Goal: Task Accomplishment & Management: Use online tool/utility

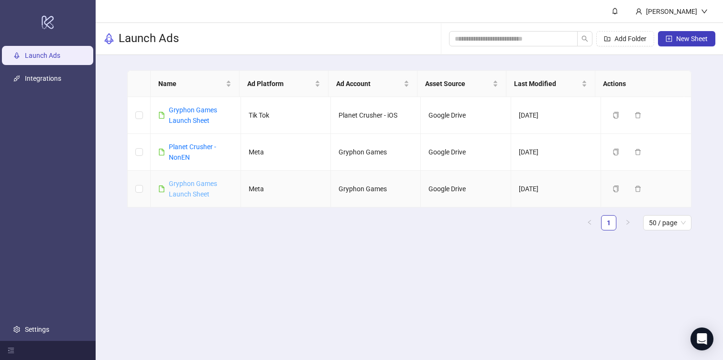
click at [189, 195] on link "Gryphon Games Launch Sheet" at bounding box center [193, 189] width 48 height 18
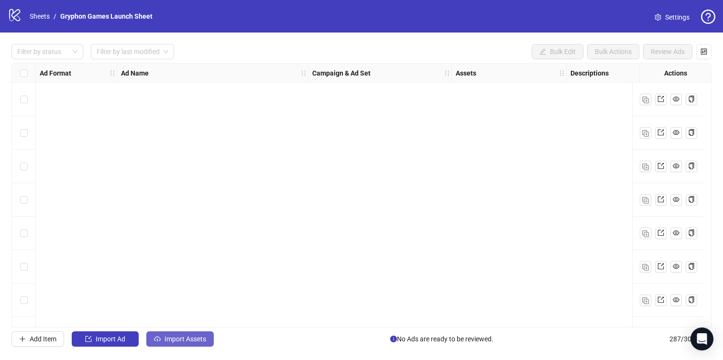
scroll to position [1766, 0]
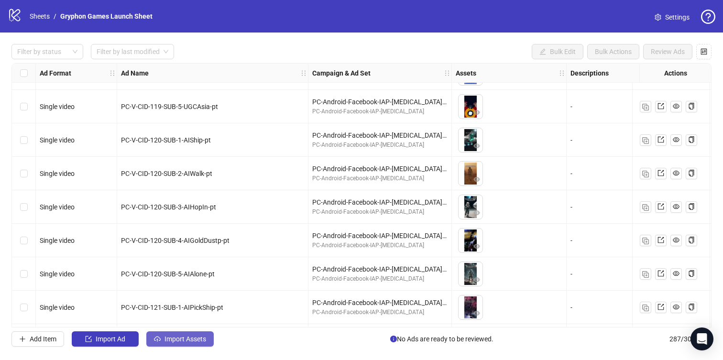
click at [176, 343] on button "Import Assets" at bounding box center [179, 338] width 67 height 15
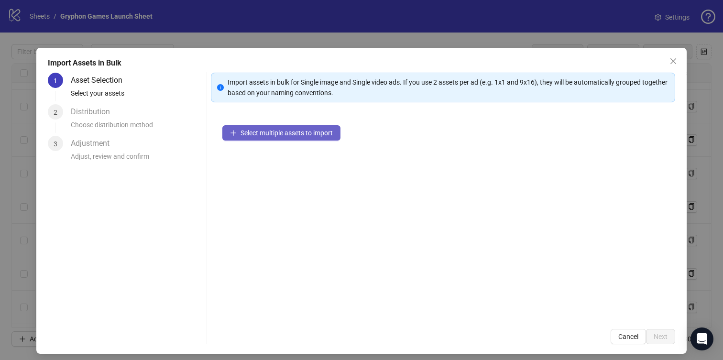
click at [269, 129] on span "Select multiple assets to import" at bounding box center [286, 133] width 92 height 8
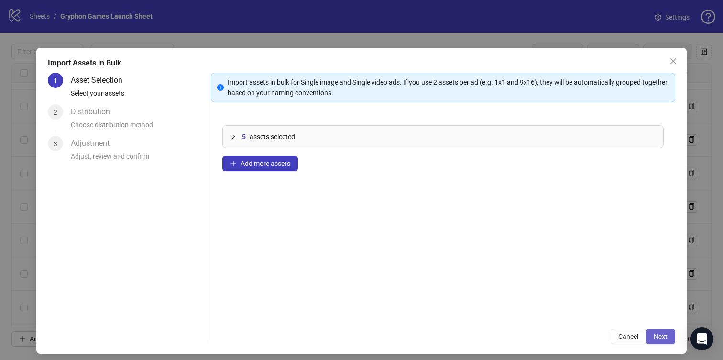
click at [662, 336] on button "Next" at bounding box center [660, 336] width 29 height 15
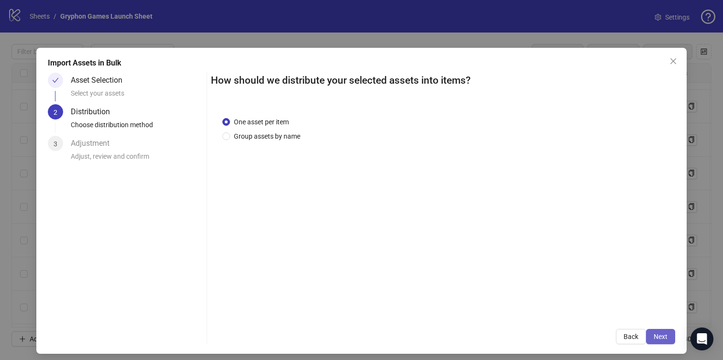
click at [657, 337] on span "Next" at bounding box center [660, 337] width 14 height 8
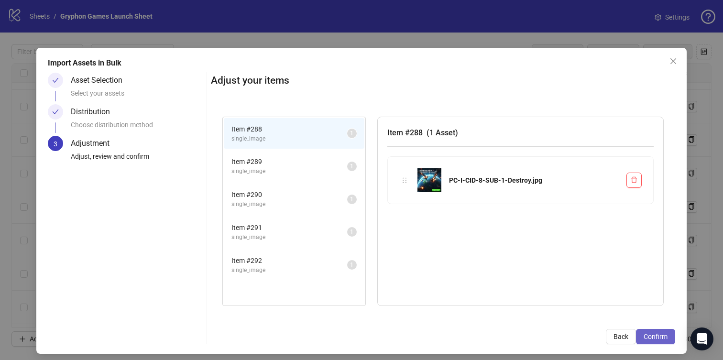
click at [658, 334] on span "Confirm" at bounding box center [655, 337] width 24 height 8
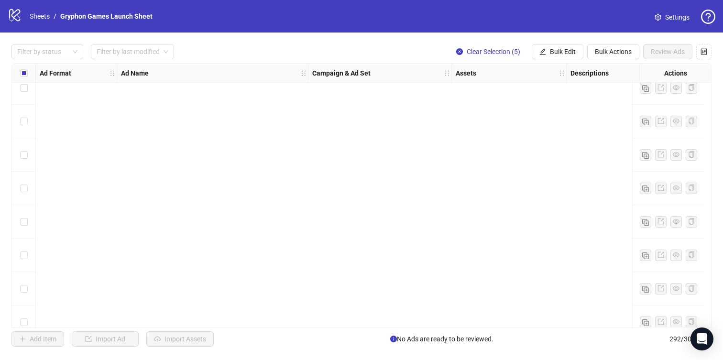
scroll to position [9529, 0]
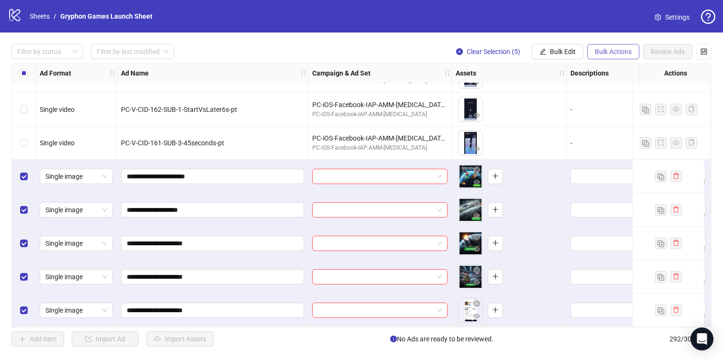
click at [609, 54] on span "Bulk Actions" at bounding box center [613, 52] width 37 height 8
click at [569, 49] on span "Bulk Edit" at bounding box center [563, 52] width 26 height 8
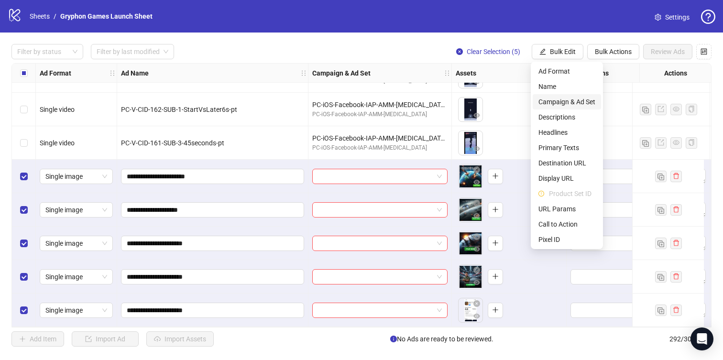
click at [573, 101] on span "Campaign & Ad Set" at bounding box center [566, 102] width 57 height 11
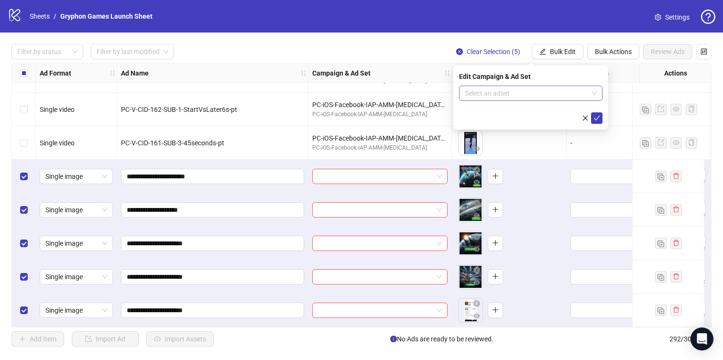
click at [509, 91] on input "search" at bounding box center [526, 93] width 123 height 14
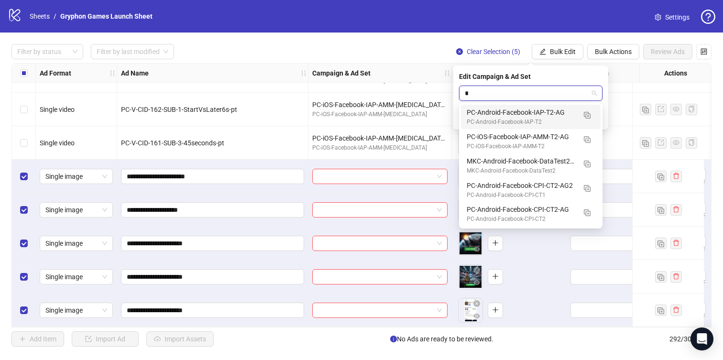
type input "**"
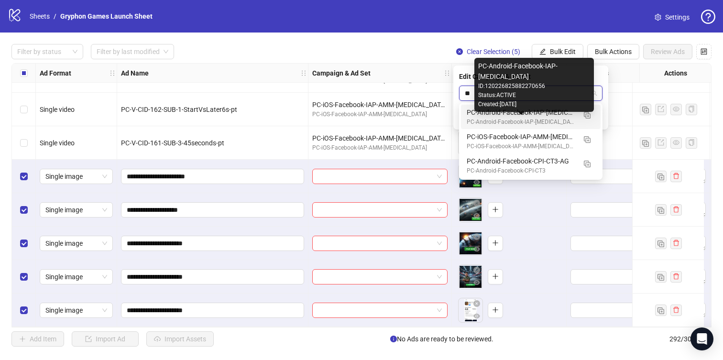
click at [521, 117] on div "PC-Android-Facebook-IAP-[MEDICAL_DATA]-AG" at bounding box center [521, 112] width 109 height 11
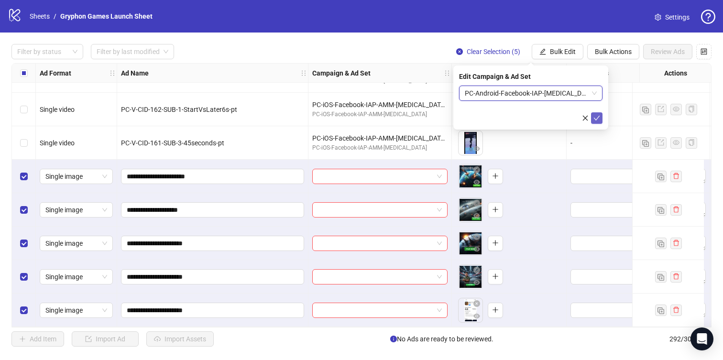
click at [597, 115] on icon "check" at bounding box center [596, 118] width 7 height 7
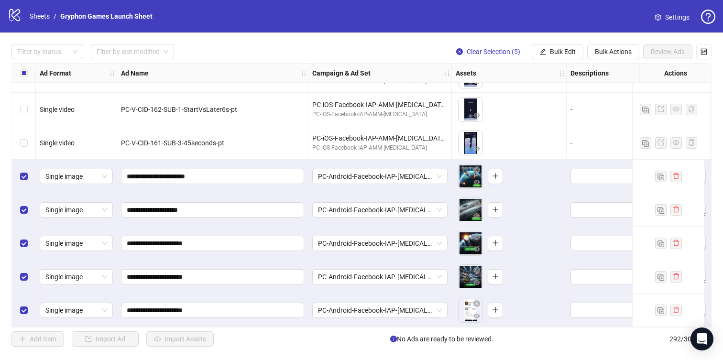
scroll to position [9529, 162]
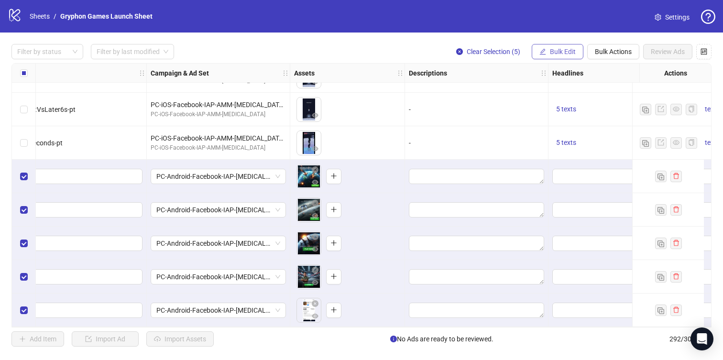
click at [564, 53] on span "Bulk Edit" at bounding box center [563, 52] width 26 height 8
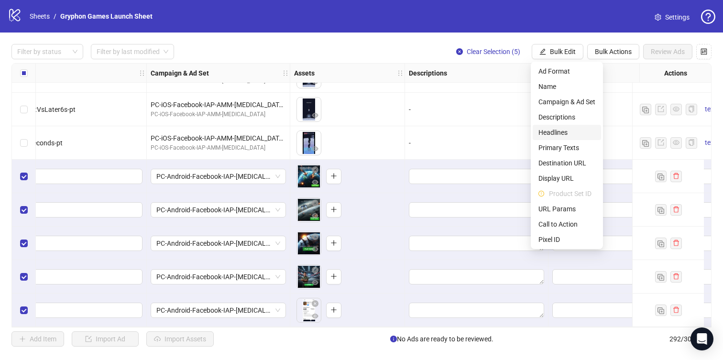
click at [576, 135] on span "Headlines" at bounding box center [566, 132] width 57 height 11
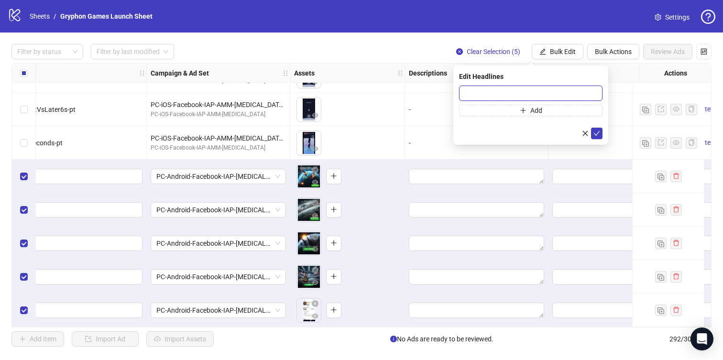
click at [528, 89] on input "text" at bounding box center [530, 93] width 143 height 15
paste input "**********"
type input "**********"
click at [597, 137] on button "submit" at bounding box center [596, 133] width 11 height 11
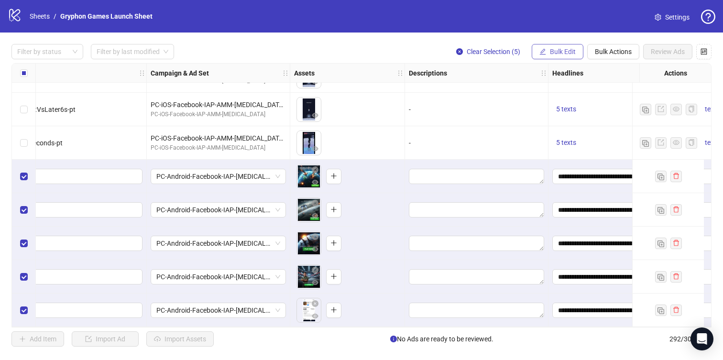
click at [565, 52] on span "Bulk Edit" at bounding box center [563, 52] width 26 height 8
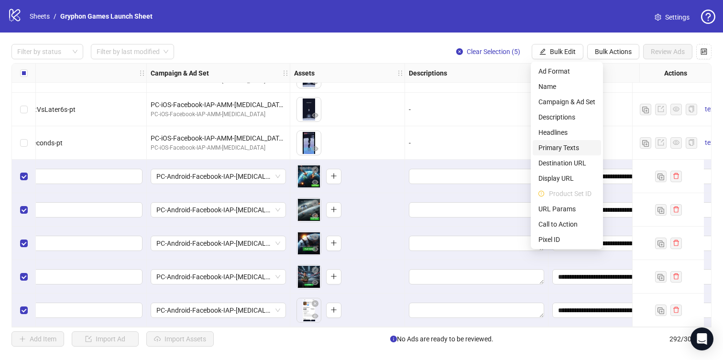
click at [572, 145] on span "Primary Texts" at bounding box center [566, 147] width 57 height 11
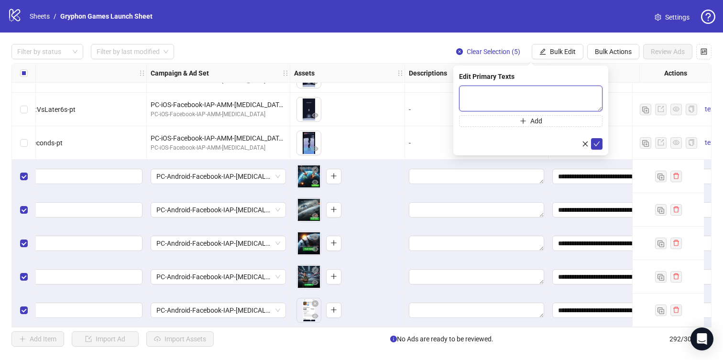
click at [550, 101] on textarea at bounding box center [530, 99] width 143 height 26
paste textarea "**********"
type textarea "**********"
click at [600, 142] on button "submit" at bounding box center [596, 143] width 11 height 11
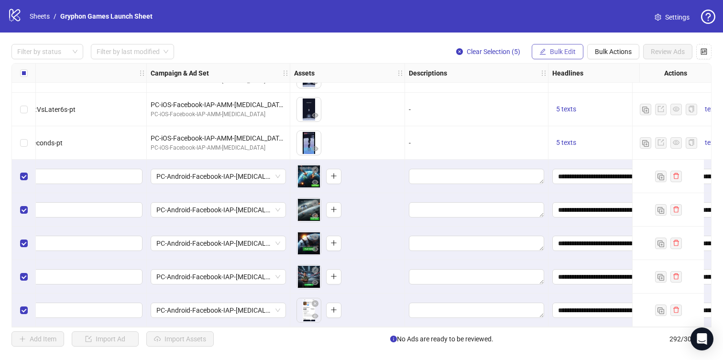
click at [568, 54] on span "Bulk Edit" at bounding box center [563, 52] width 26 height 8
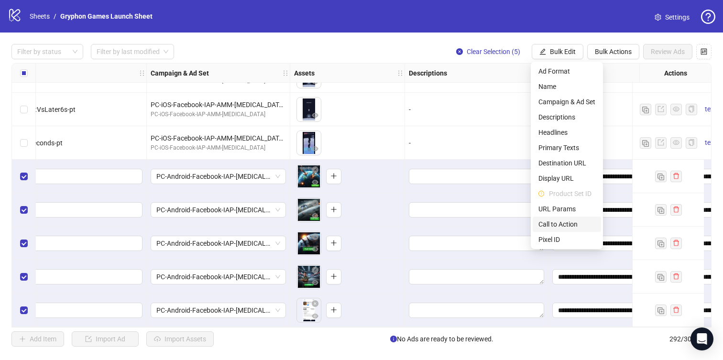
click at [566, 225] on span "Call to Action" at bounding box center [566, 224] width 57 height 11
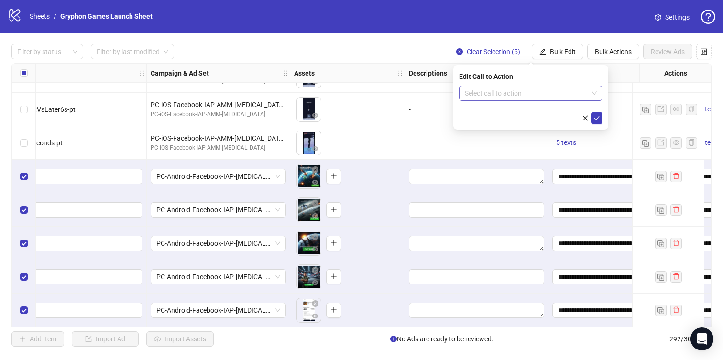
drag, startPoint x: 562, startPoint y: 95, endPoint x: 566, endPoint y: 100, distance: 7.1
click at [562, 95] on input "search" at bounding box center [526, 93] width 123 height 14
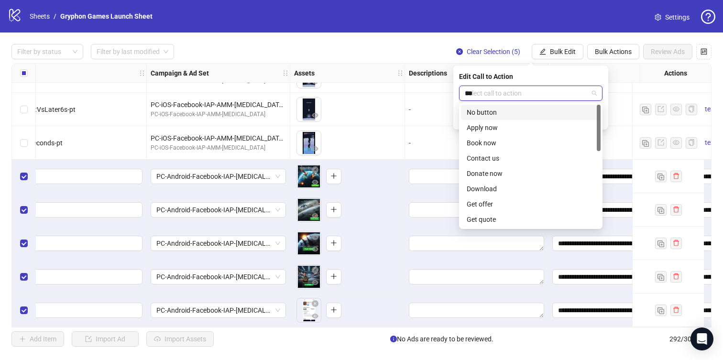
type input "****"
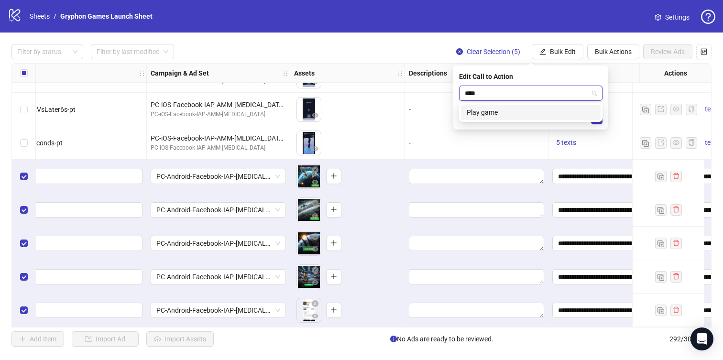
click at [545, 113] on div "Play game" at bounding box center [531, 112] width 128 height 11
click at [599, 116] on icon "check" at bounding box center [596, 118] width 7 height 7
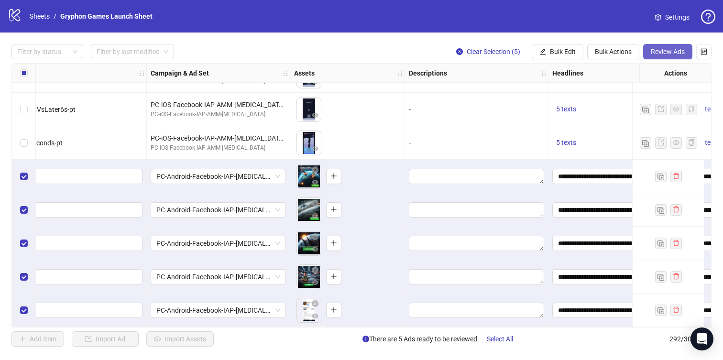
click at [665, 58] on button "Review Ads" at bounding box center [667, 51] width 49 height 15
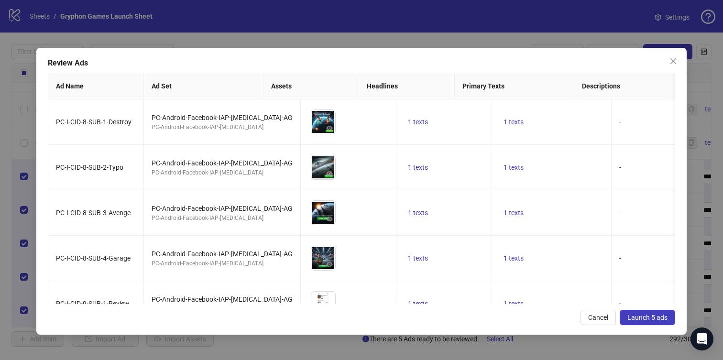
click at [647, 315] on span "Launch 5 ads" at bounding box center [647, 318] width 40 height 8
